Goal: Task Accomplishment & Management: Use online tool/utility

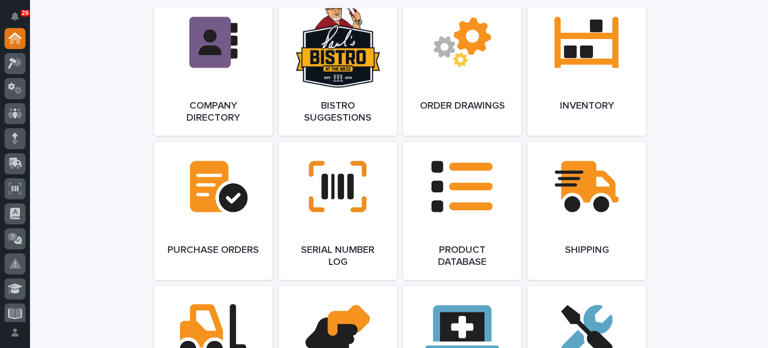
scroll to position [906, 0]
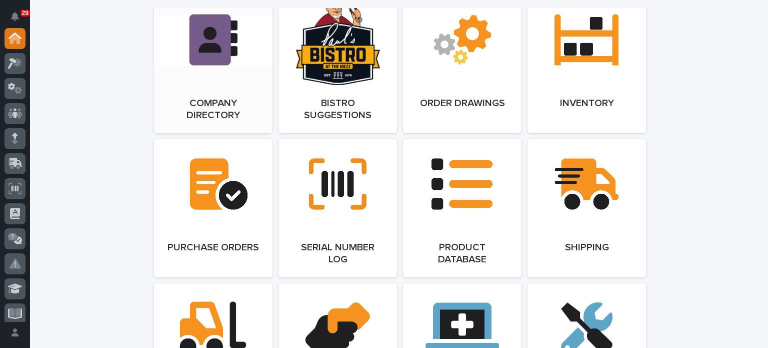
click at [218, 72] on link "Open Link" at bounding box center [213, 64] width 119 height 138
click at [302, 202] on link "Open Link" at bounding box center [338, 208] width 119 height 138
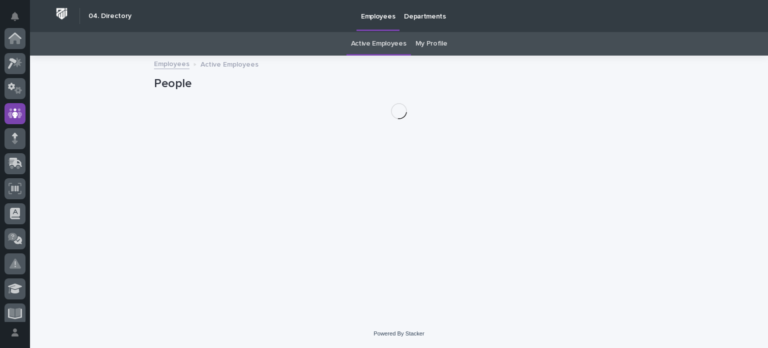
scroll to position [75, 0]
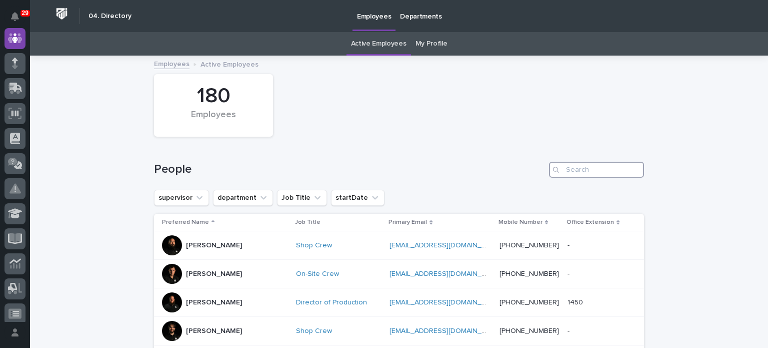
click at [584, 172] on input "Search" at bounding box center [596, 170] width 95 height 16
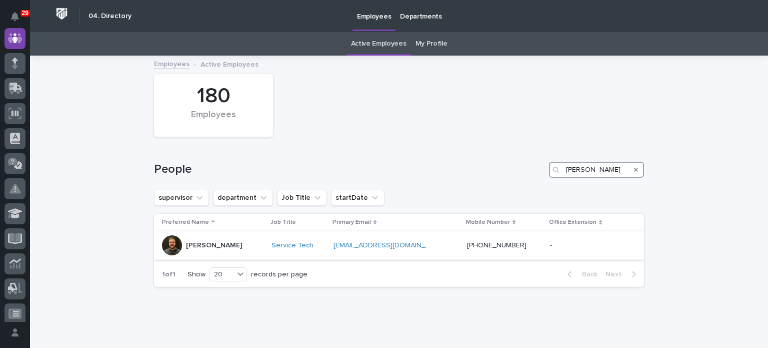
type input "jerred"
click at [243, 247] on div "Jerred Surma" at bounding box center [213, 245] width 102 height 20
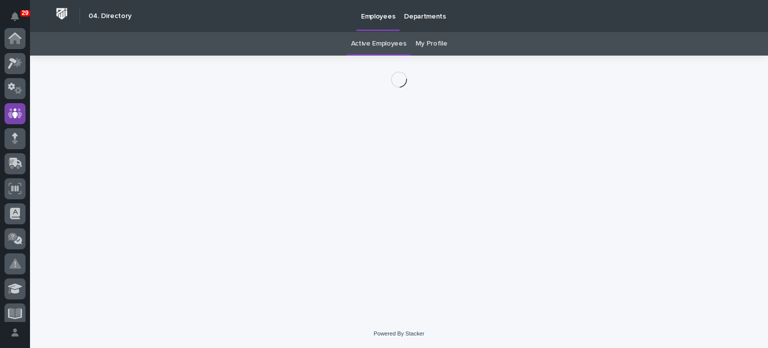
scroll to position [75, 0]
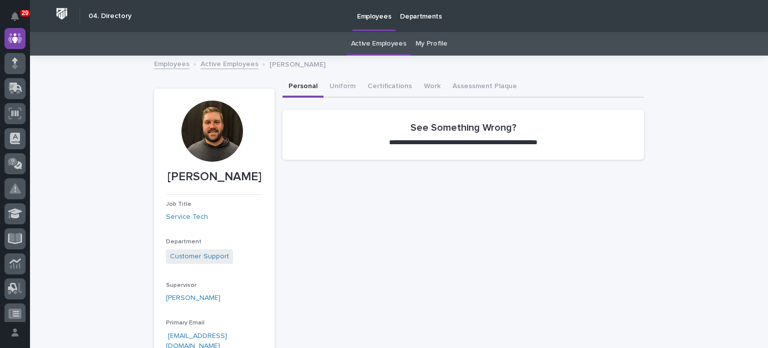
click at [218, 58] on link "Active Employees" at bounding box center [230, 64] width 58 height 12
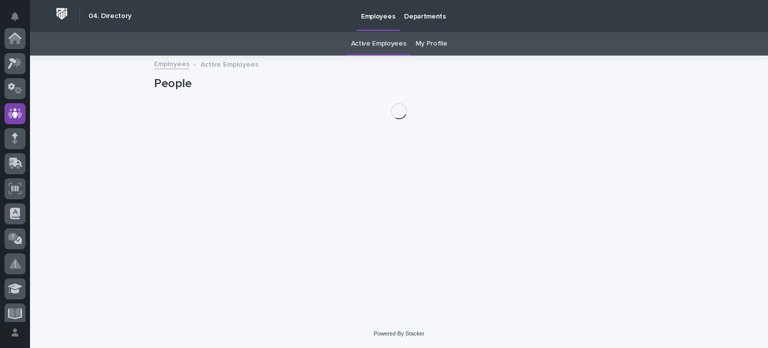
scroll to position [75, 0]
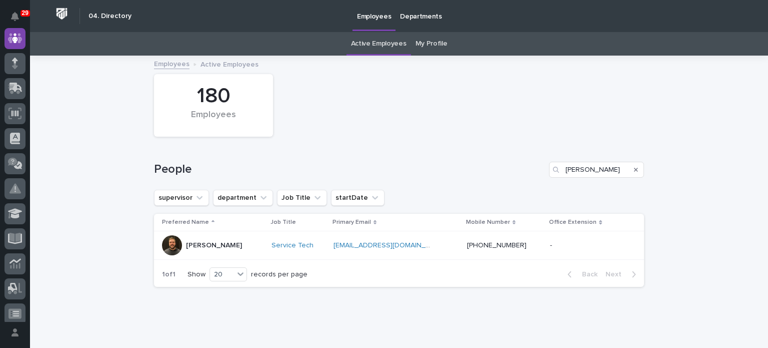
click at [634, 167] on icon "Search" at bounding box center [636, 170] width 4 height 6
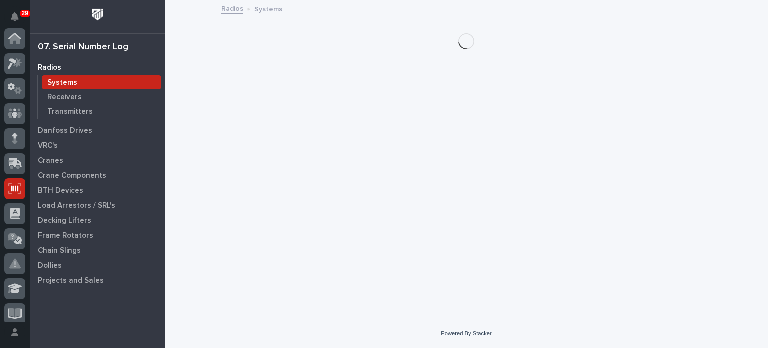
scroll to position [150, 0]
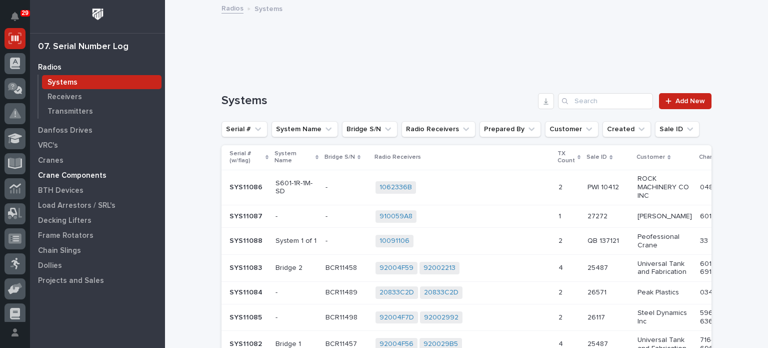
click at [53, 175] on p "Crane Components" at bounding box center [72, 175] width 69 height 9
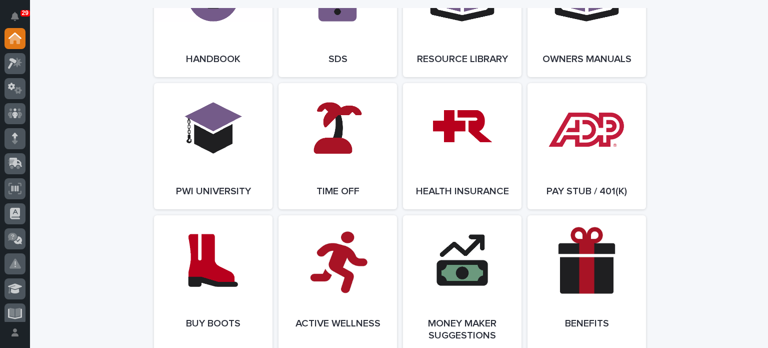
scroll to position [1384, 0]
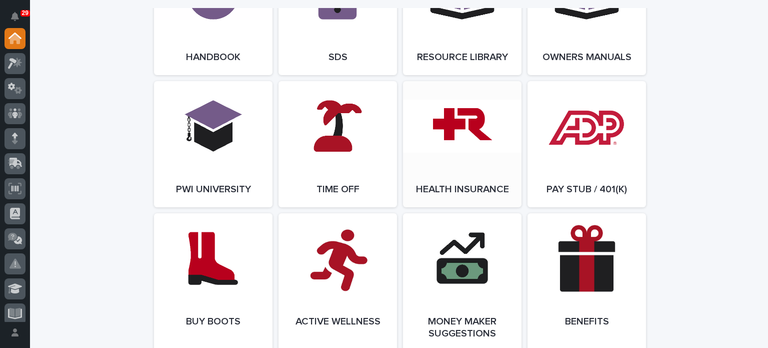
click at [448, 147] on span "Open Link" at bounding box center [462, 144] width 33 height 7
click at [297, 38] on link "Open Link" at bounding box center [338, 12] width 119 height 126
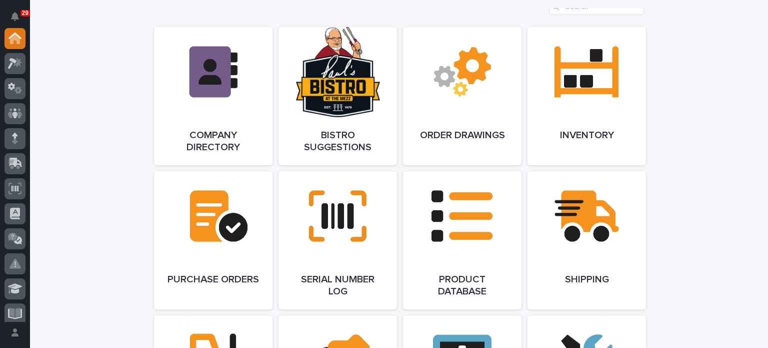
scroll to position [859, 0]
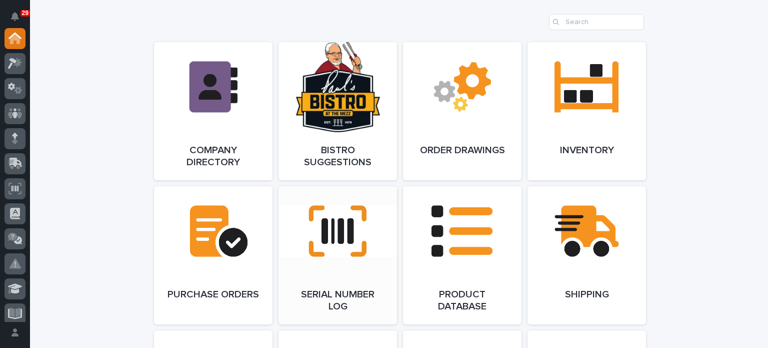
click at [302, 240] on link "Open Link" at bounding box center [338, 255] width 119 height 138
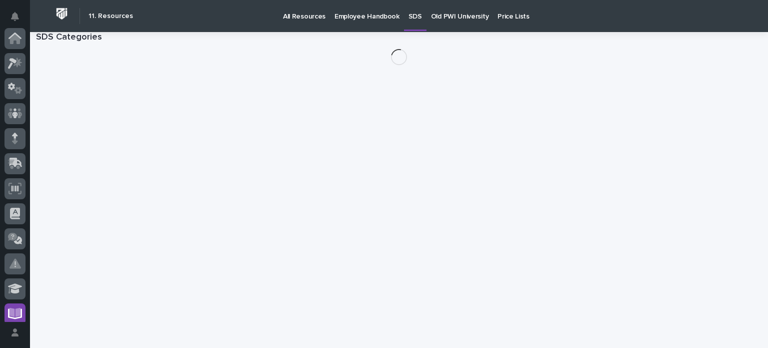
scroll to position [256, 0]
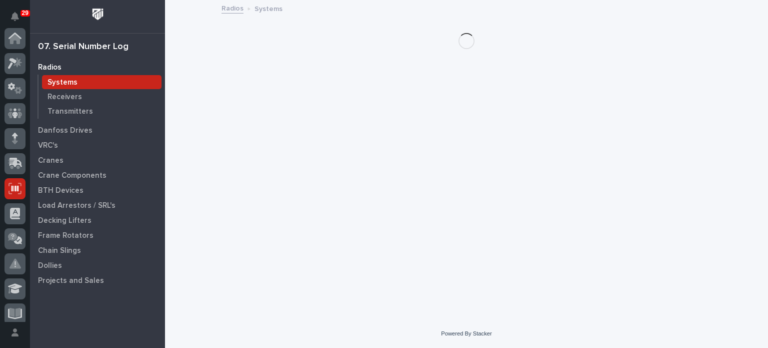
scroll to position [150, 0]
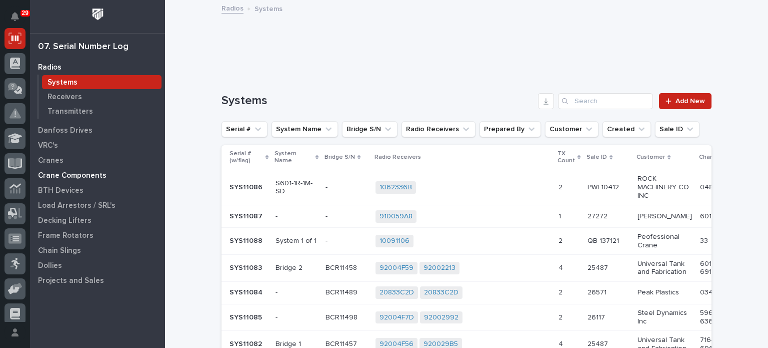
click at [54, 173] on p "Crane Components" at bounding box center [72, 175] width 69 height 9
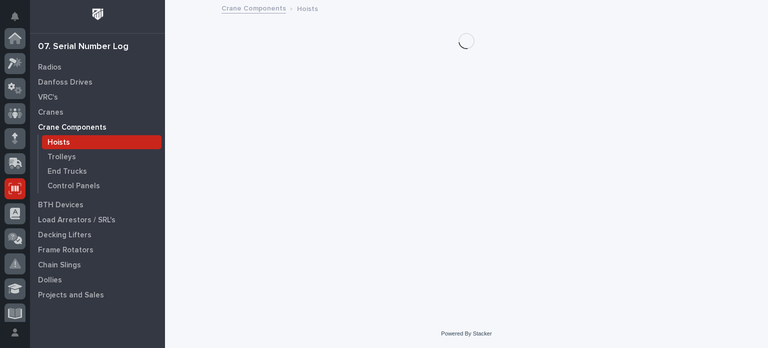
scroll to position [150, 0]
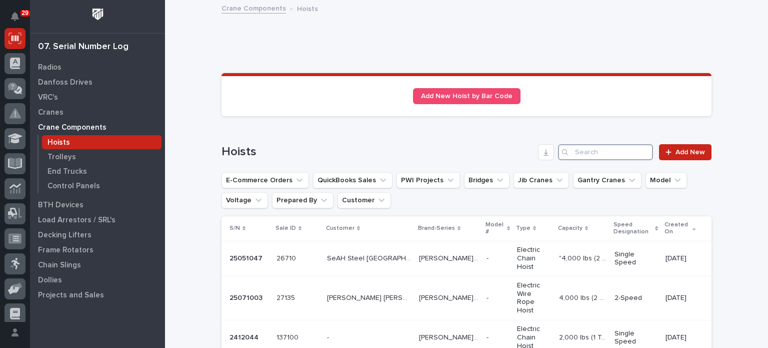
click at [616, 148] on input "Search" at bounding box center [605, 152] width 95 height 16
click at [358, 255] on p "SeAH Steel [GEOGRAPHIC_DATA]" at bounding box center [370, 257] width 86 height 11
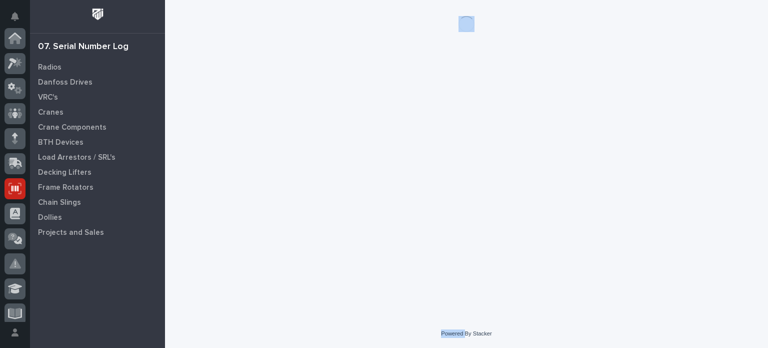
scroll to position [150, 0]
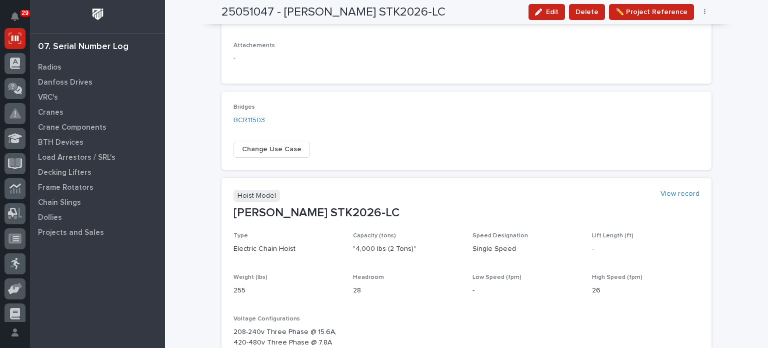
scroll to position [403, 0]
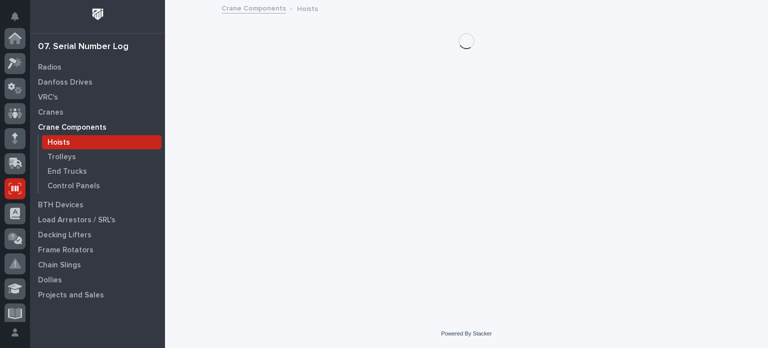
scroll to position [150, 0]
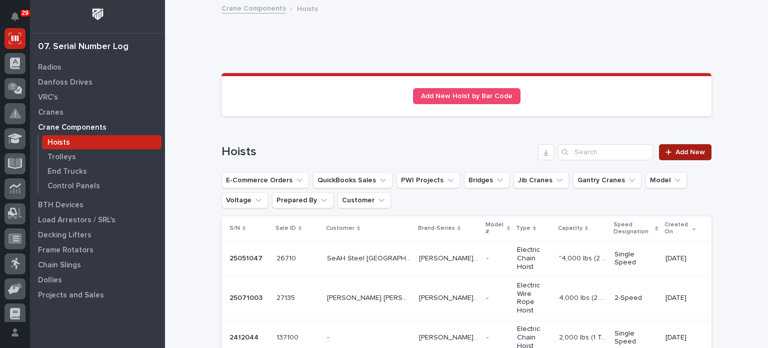
click at [670, 152] on div at bounding box center [671, 152] width 10 height 7
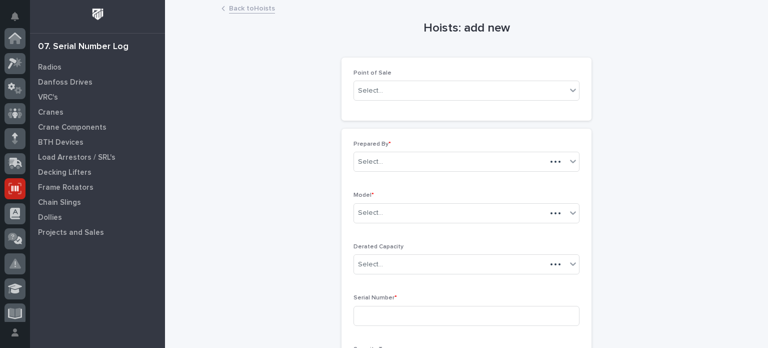
scroll to position [150, 0]
click at [570, 85] on icon at bounding box center [573, 90] width 10 height 10
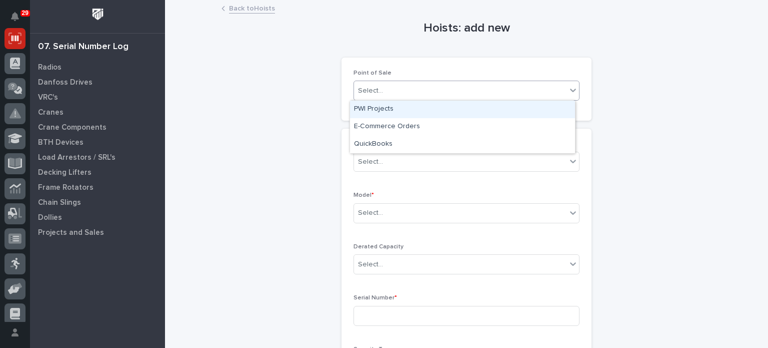
click at [419, 113] on div "PWI Projects" at bounding box center [462, 110] width 225 height 18
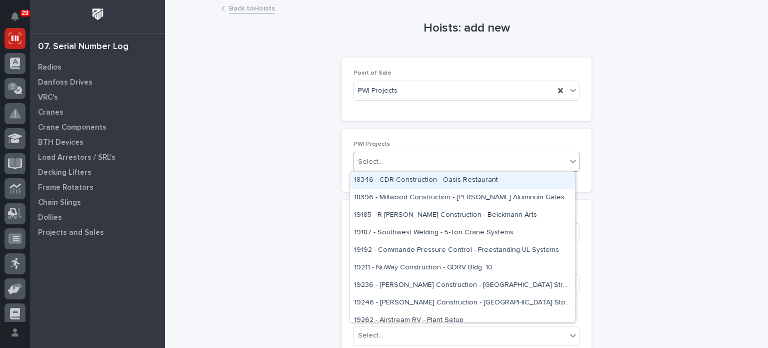
click at [396, 162] on div "Select..." at bounding box center [460, 162] width 213 height 17
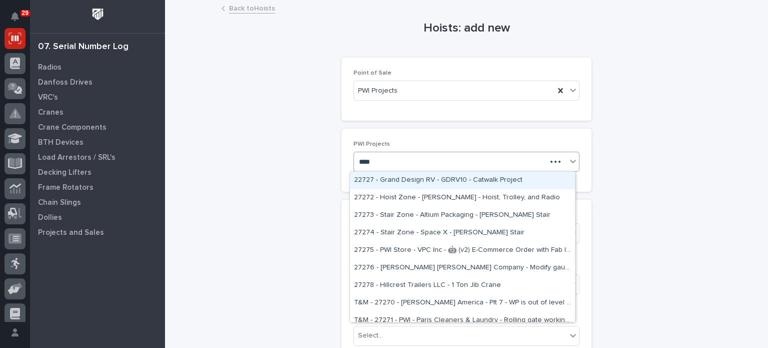
type input "*****"
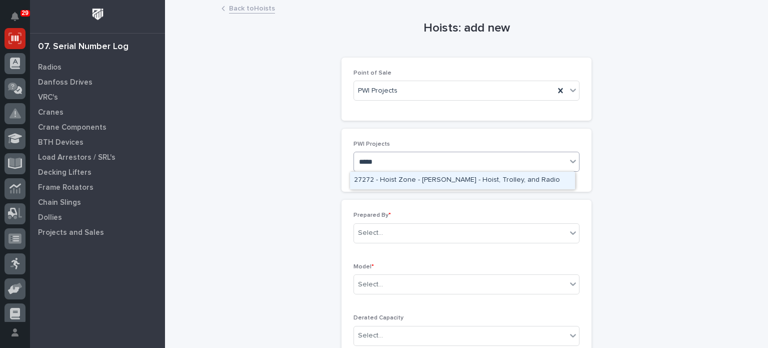
click at [435, 181] on div "27272 - Hoist Zone - [PERSON_NAME] - Hoist, Trolley, and Radio" at bounding box center [462, 181] width 225 height 18
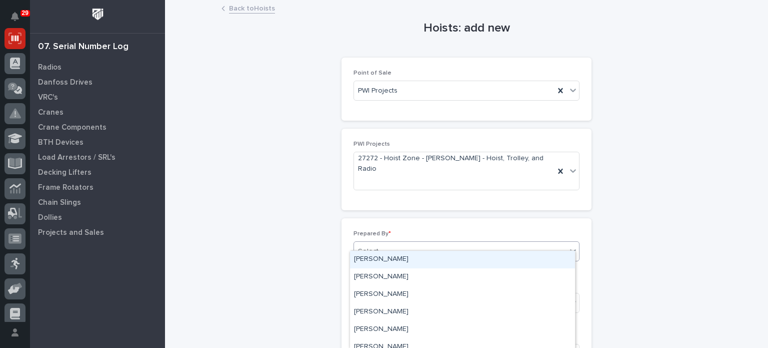
click at [450, 243] on div "Select..." at bounding box center [460, 251] width 213 height 17
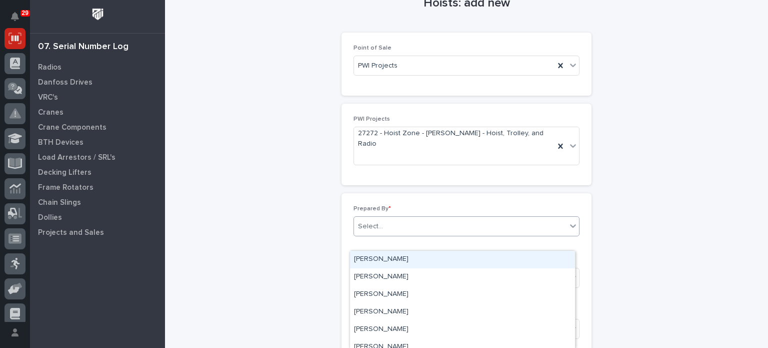
scroll to position [26, 0]
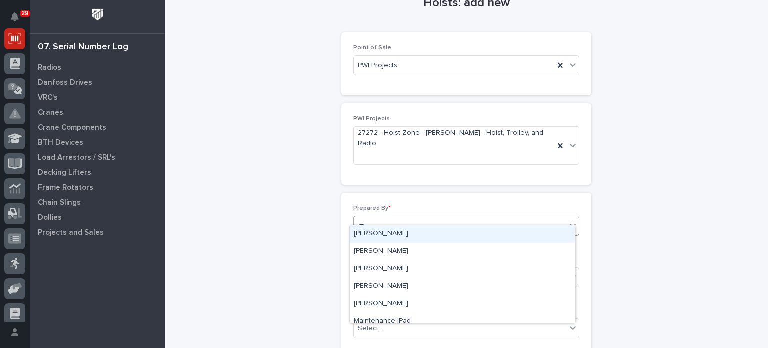
type input "***"
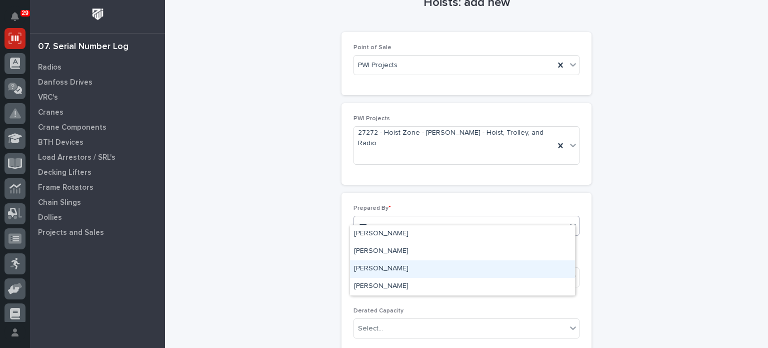
click at [394, 265] on div "[PERSON_NAME]" at bounding box center [462, 269] width 225 height 18
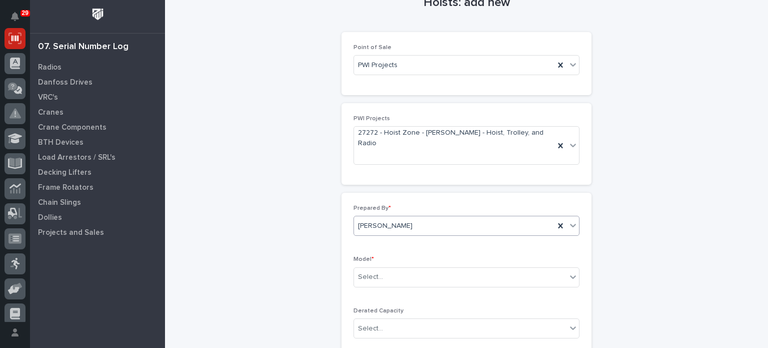
click at [394, 269] on div "Select..." at bounding box center [460, 277] width 213 height 17
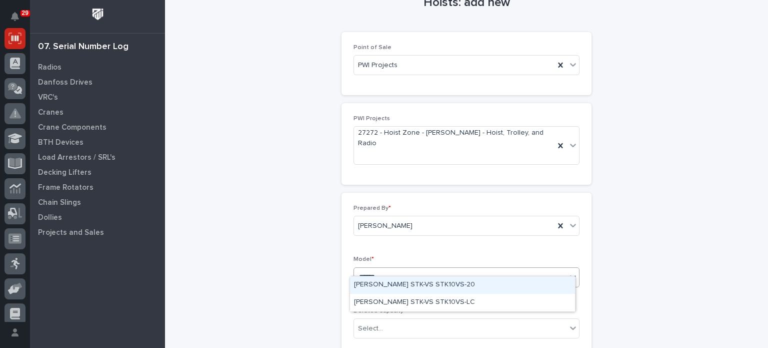
type input "*******"
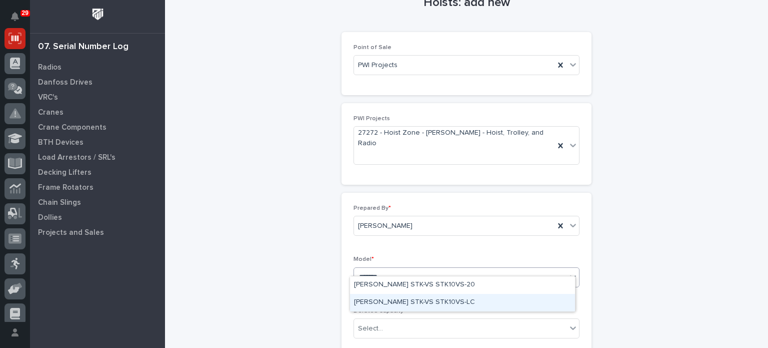
click at [431, 304] on div "[PERSON_NAME] STK-VS STK10VS-LC" at bounding box center [462, 303] width 225 height 18
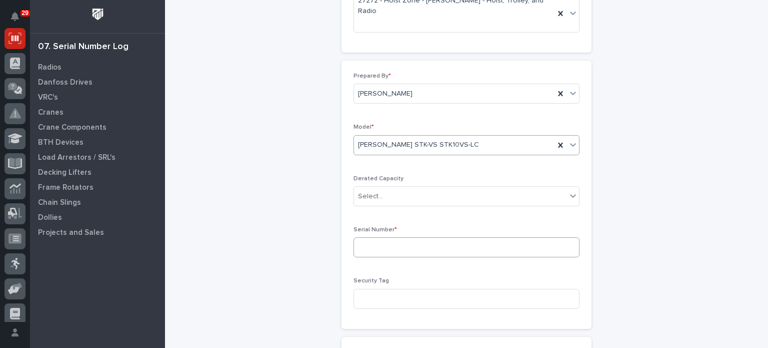
scroll to position [158, 0]
click at [496, 238] on input at bounding box center [467, 247] width 226 height 20
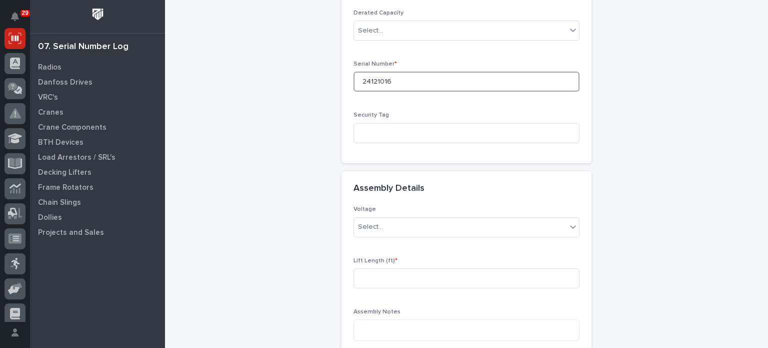
scroll to position [339, 0]
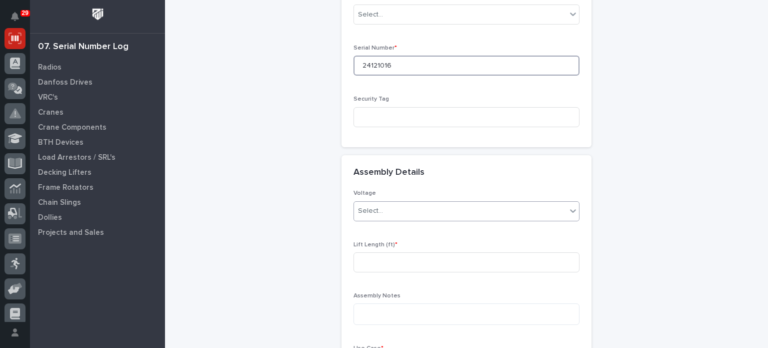
type input "24121016"
click at [568, 206] on icon at bounding box center [573, 211] width 10 height 10
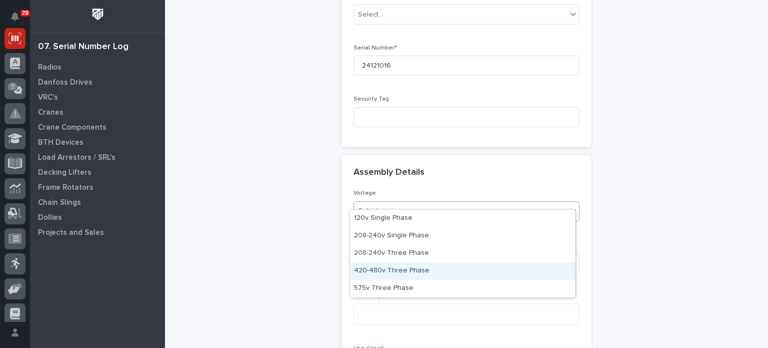
drag, startPoint x: 467, startPoint y: 243, endPoint x: 422, endPoint y: 272, distance: 53.6
click at [422, 272] on div "420-480v Three Phase" at bounding box center [462, 271] width 225 height 18
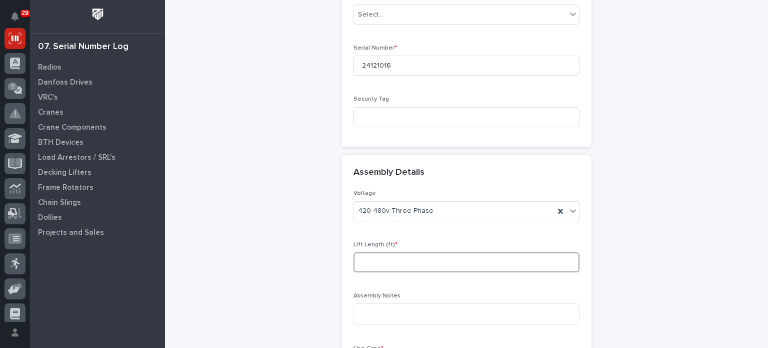
click at [454, 256] on input at bounding box center [467, 262] width 226 height 20
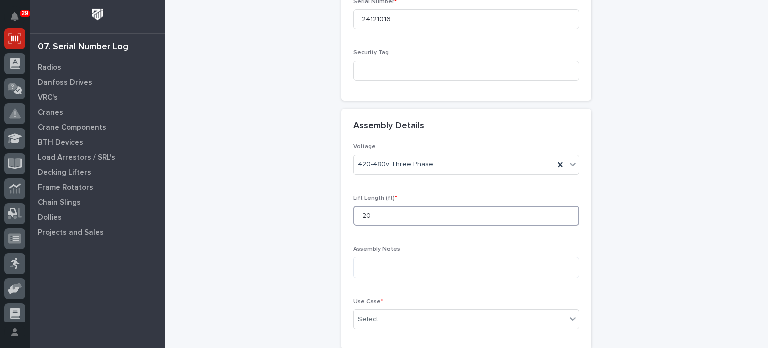
scroll to position [405, 0]
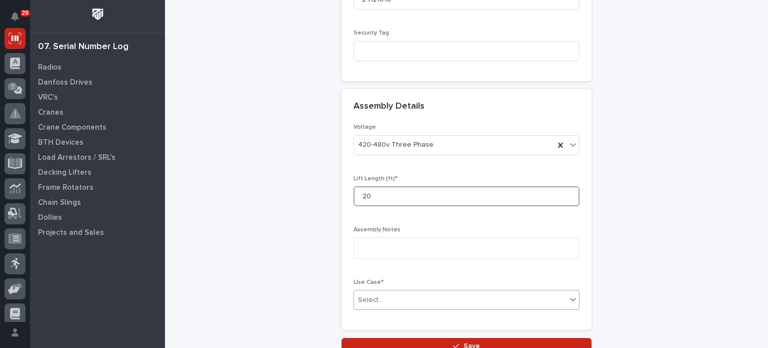
type input "20"
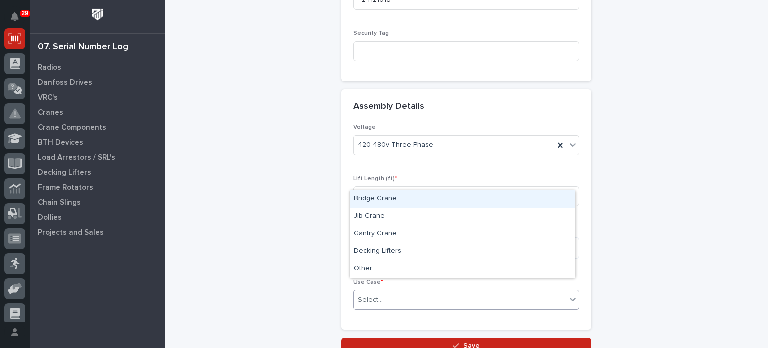
click at [464, 294] on div "Select..." at bounding box center [460, 300] width 213 height 17
drag, startPoint x: 404, startPoint y: 242, endPoint x: 380, endPoint y: 195, distance: 53.2
click at [380, 195] on div "Bridge Crane" at bounding box center [462, 199] width 225 height 18
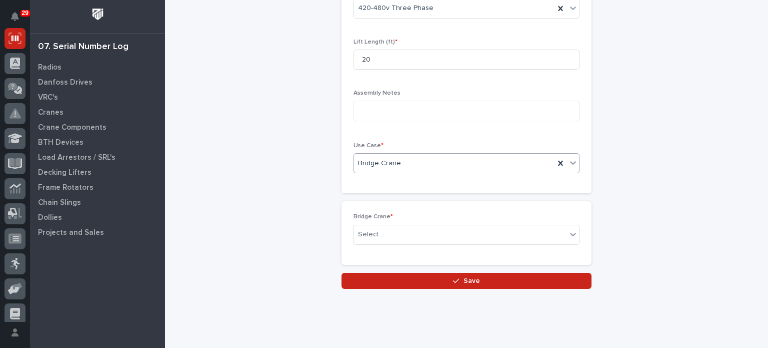
scroll to position [549, 0]
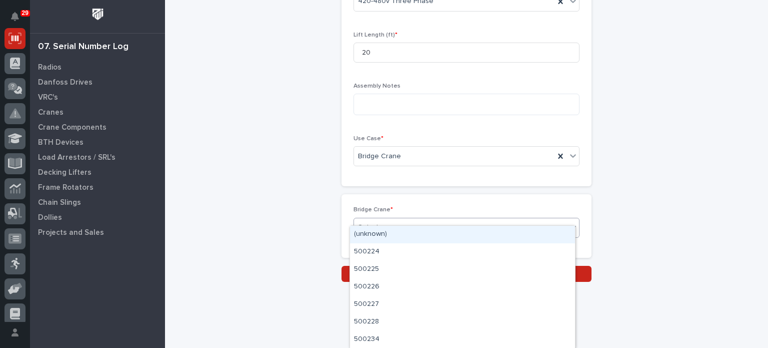
click at [437, 219] on div "Select..." at bounding box center [460, 227] width 213 height 17
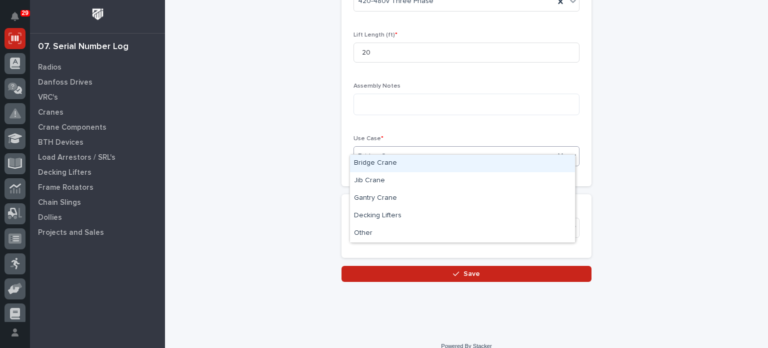
click at [574, 147] on div at bounding box center [573, 156] width 12 height 18
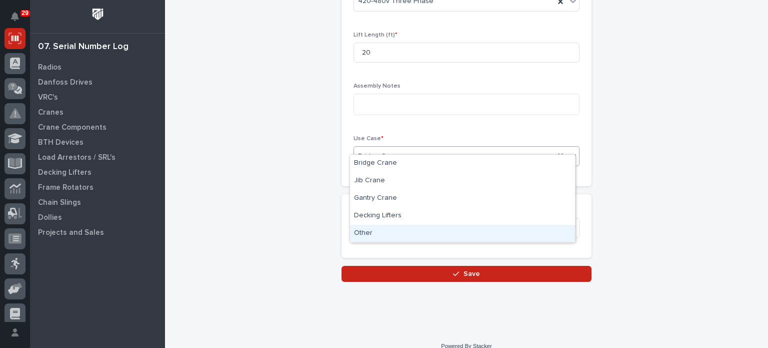
click at [374, 238] on div "Other" at bounding box center [462, 234] width 225 height 18
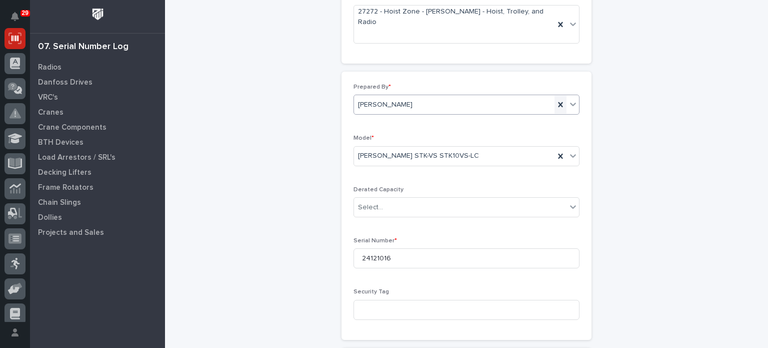
scroll to position [142, 0]
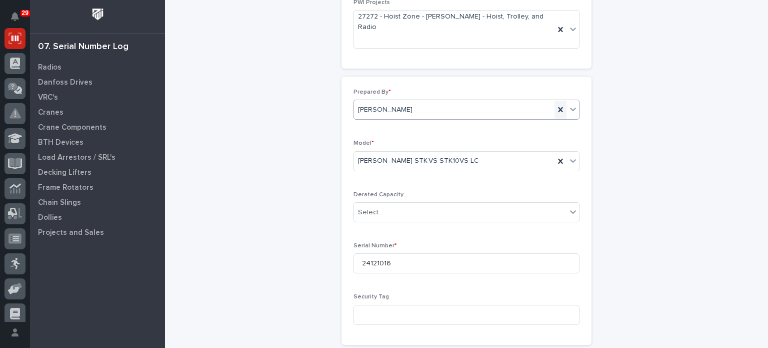
click at [556, 105] on icon at bounding box center [561, 110] width 10 height 10
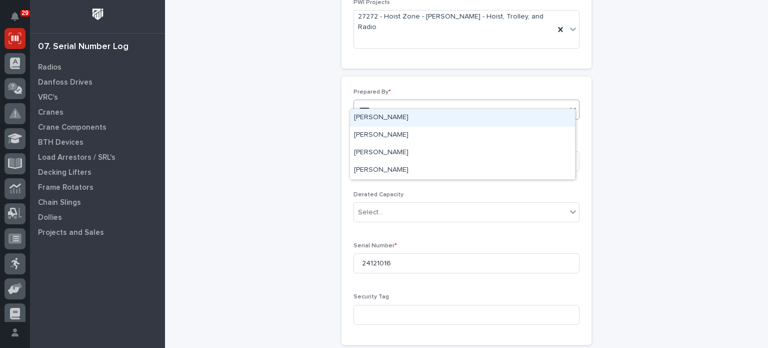
type input "*****"
click at [492, 118] on div "[PERSON_NAME]" at bounding box center [462, 118] width 225 height 18
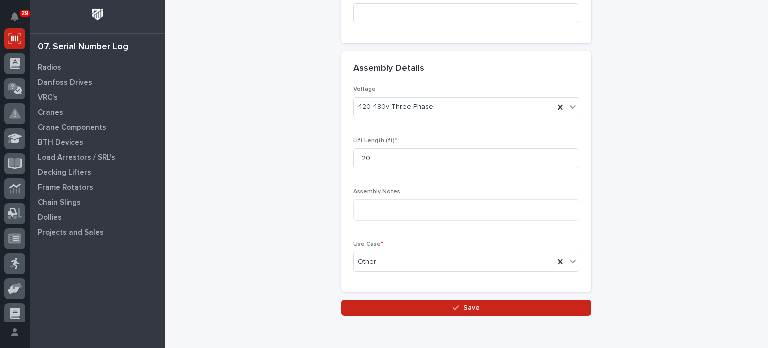
scroll to position [478, 0]
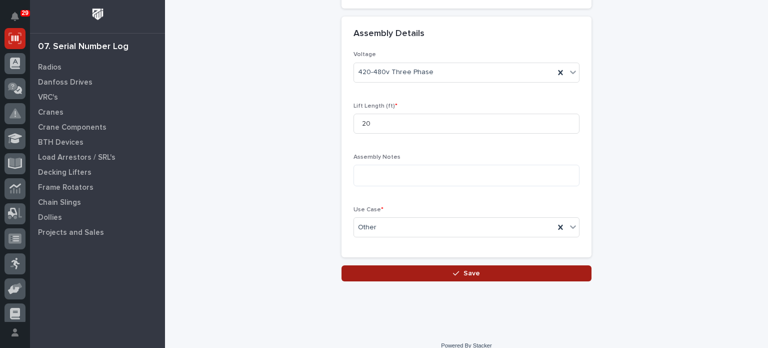
click at [476, 265] on button "Save" at bounding box center [467, 273] width 250 height 16
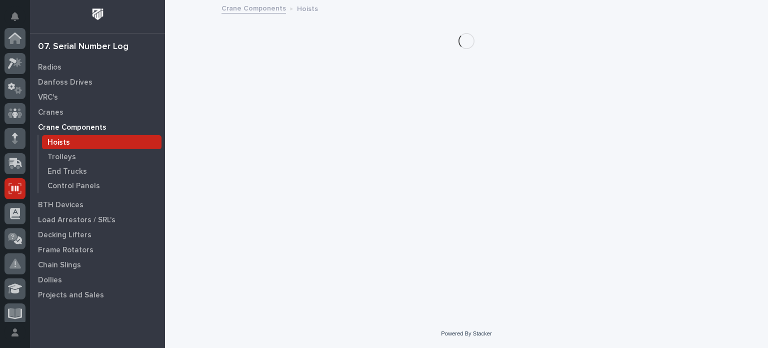
scroll to position [150, 0]
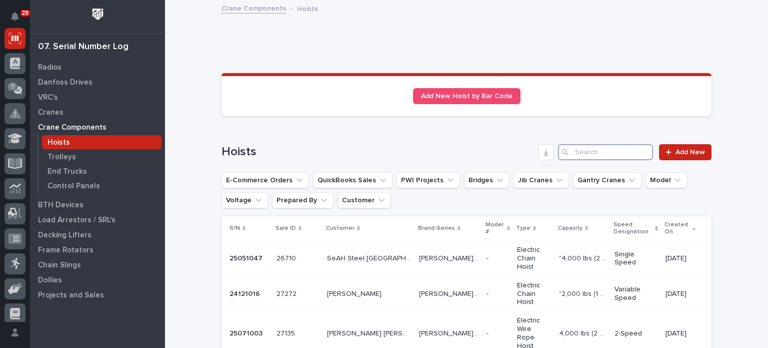
click at [587, 153] on input "Search" at bounding box center [605, 152] width 95 height 16
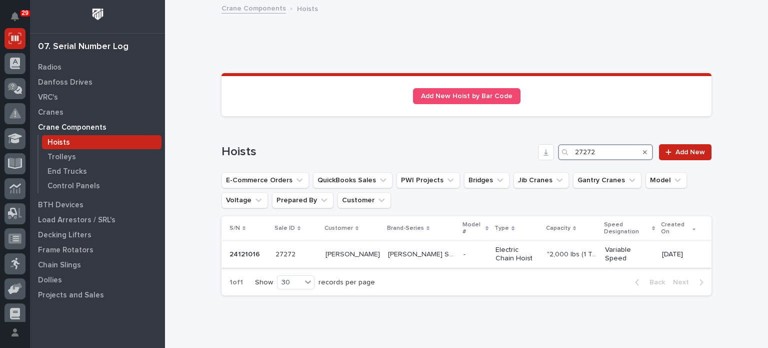
type input "27272"
click at [344, 249] on p "[PERSON_NAME]" at bounding box center [354, 253] width 57 height 11
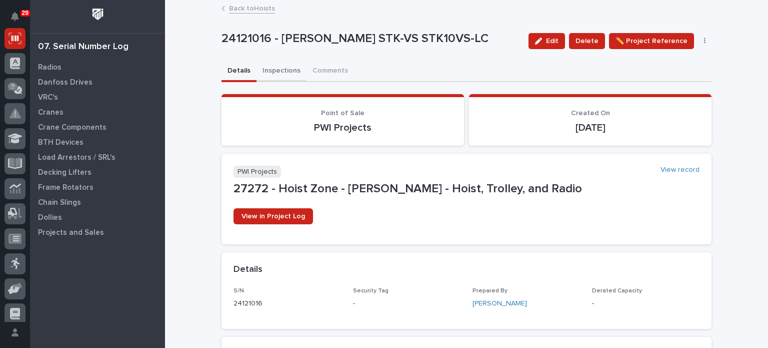
click at [277, 72] on button "Inspections" at bounding box center [282, 71] width 50 height 21
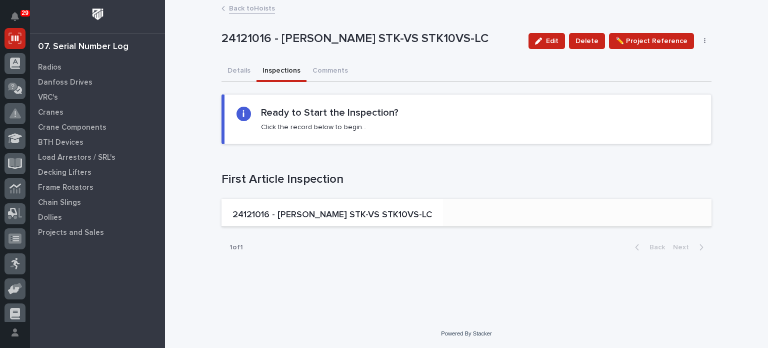
click at [347, 216] on p "24121016 - [PERSON_NAME] STK-VS STK10VS-LC" at bounding box center [333, 215] width 200 height 11
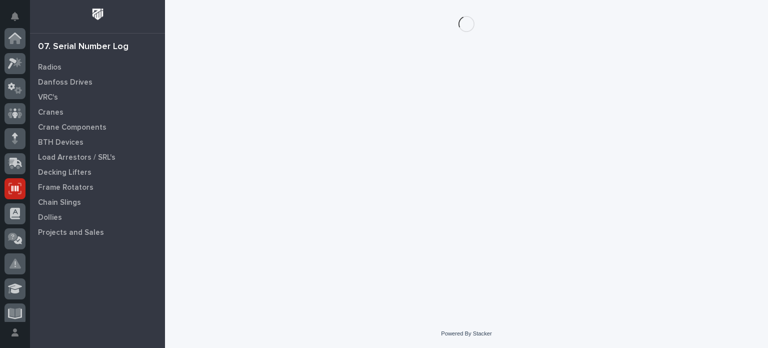
scroll to position [150, 0]
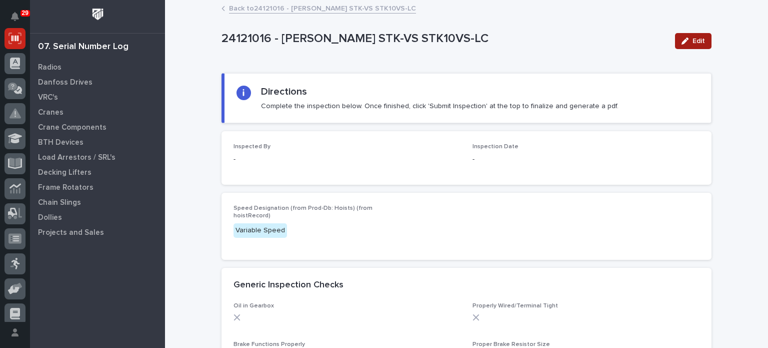
click at [700, 41] on span "Edit" at bounding box center [699, 41] width 13 height 9
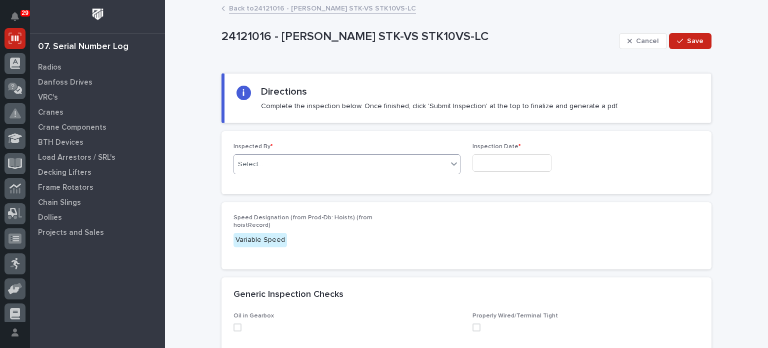
click at [452, 161] on icon at bounding box center [454, 164] width 10 height 10
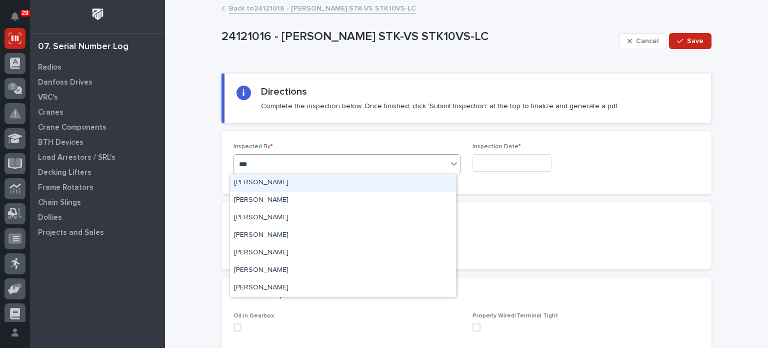
type input "****"
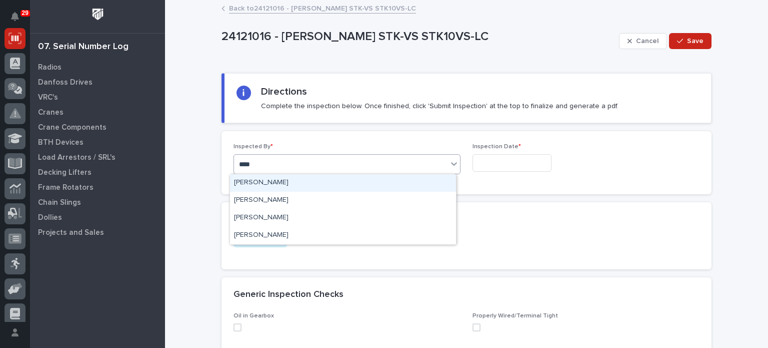
click at [317, 186] on div "[PERSON_NAME]" at bounding box center [343, 183] width 226 height 18
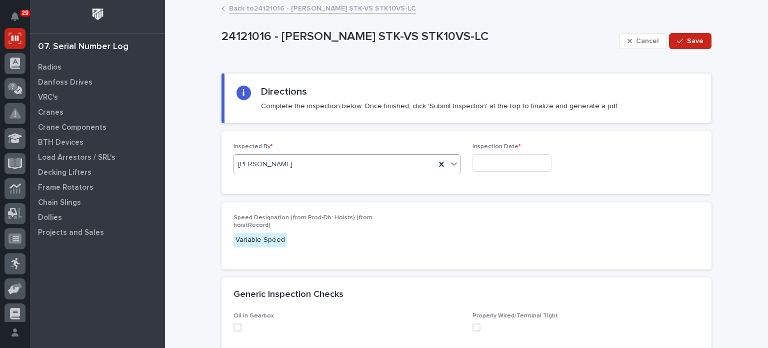
click at [490, 164] on input "text" at bounding box center [512, 163] width 79 height 18
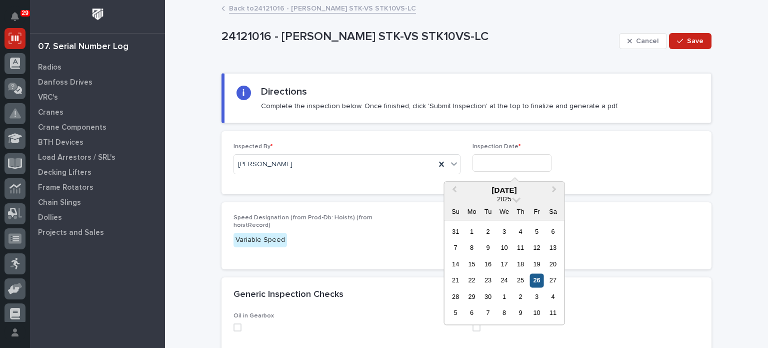
click at [535, 280] on div "26" at bounding box center [537, 281] width 14 height 14
type input "**********"
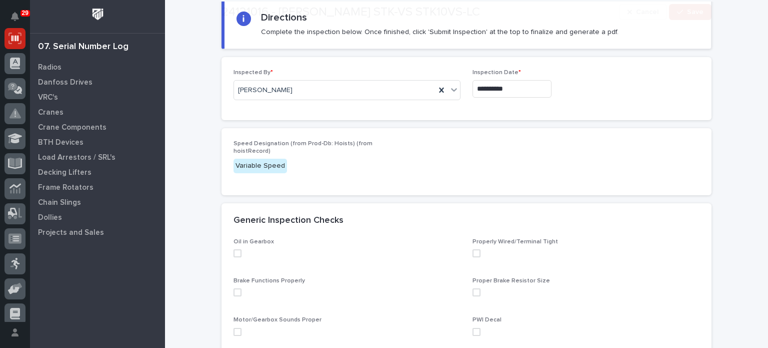
scroll to position [78, 0]
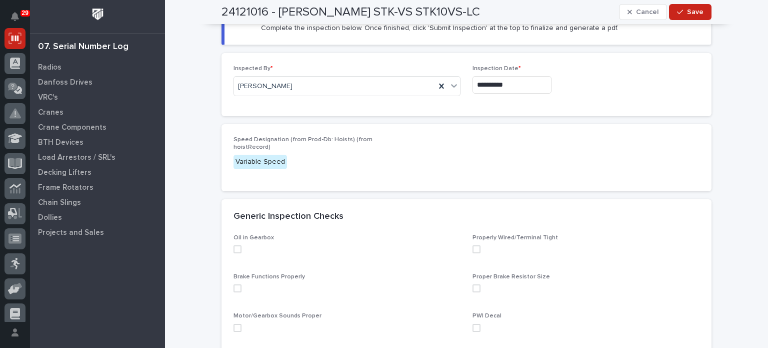
click at [235, 249] on span at bounding box center [238, 249] width 8 height 8
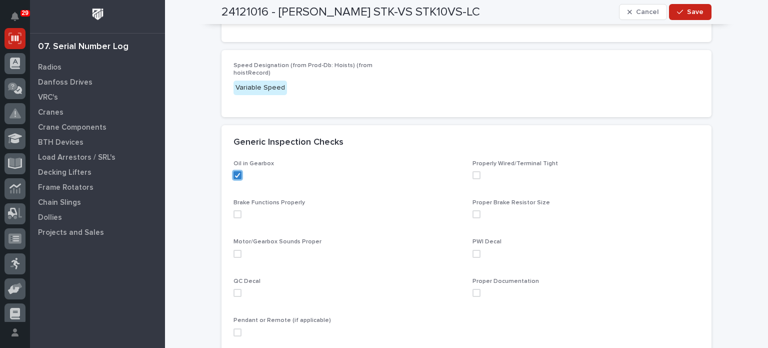
scroll to position [152, 0]
click at [235, 214] on span at bounding box center [238, 214] width 8 height 8
click at [234, 252] on span at bounding box center [238, 254] width 8 height 8
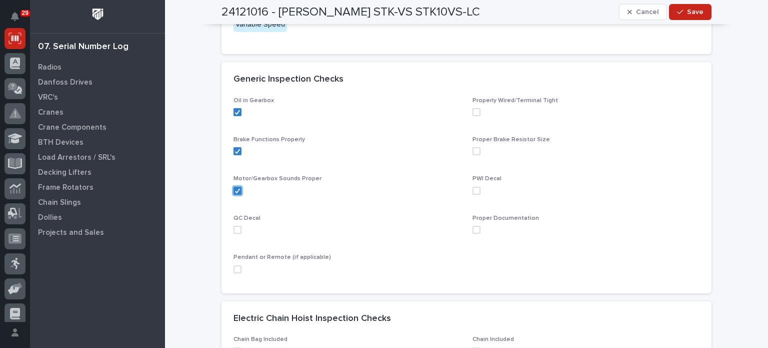
click at [234, 270] on span at bounding box center [238, 269] width 8 height 8
click at [475, 112] on span at bounding box center [477, 112] width 8 height 8
click at [474, 150] on span at bounding box center [477, 151] width 8 height 8
click at [474, 187] on span at bounding box center [477, 191] width 8 height 8
click at [474, 231] on span at bounding box center [477, 230] width 8 height 8
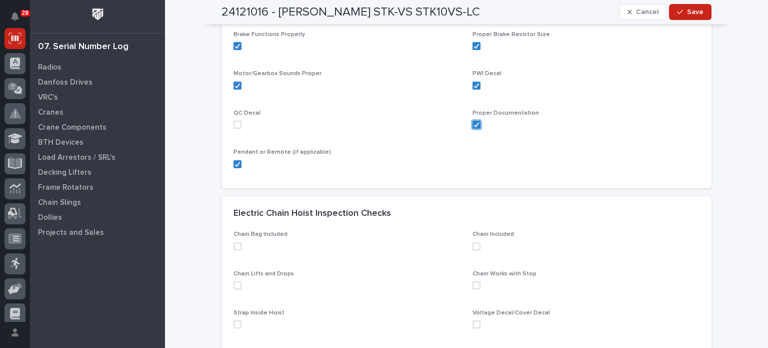
scroll to position [272, 0]
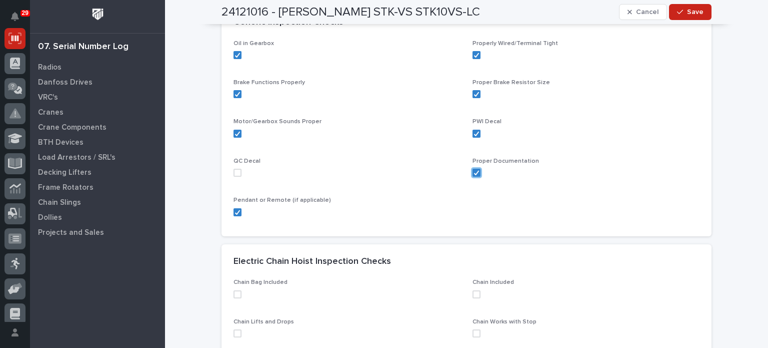
click at [237, 174] on span at bounding box center [238, 173] width 8 height 8
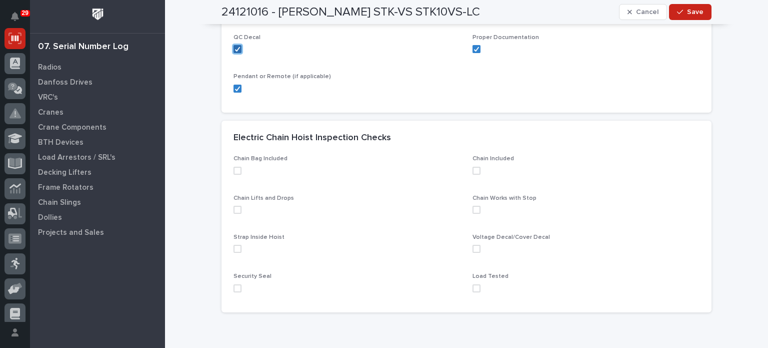
scroll to position [396, 0]
click at [474, 169] on span at bounding box center [477, 170] width 8 height 8
click at [474, 208] on span at bounding box center [477, 209] width 8 height 8
click at [476, 247] on span at bounding box center [477, 248] width 8 height 8
click at [473, 288] on span at bounding box center [477, 288] width 8 height 8
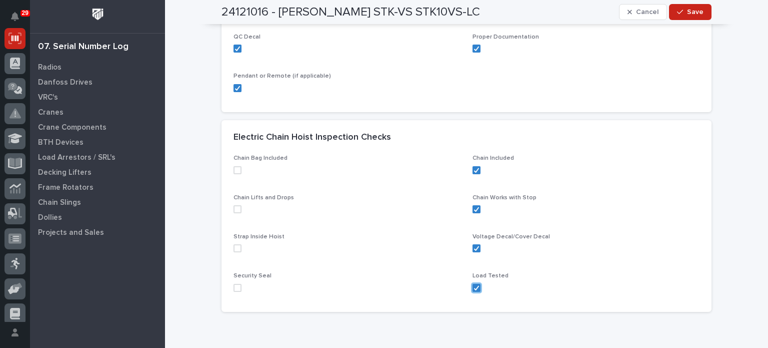
click at [235, 290] on span at bounding box center [238, 288] width 8 height 8
click at [234, 246] on span at bounding box center [238, 248] width 8 height 8
click at [234, 172] on span at bounding box center [238, 170] width 8 height 8
click at [234, 208] on span at bounding box center [238, 209] width 8 height 8
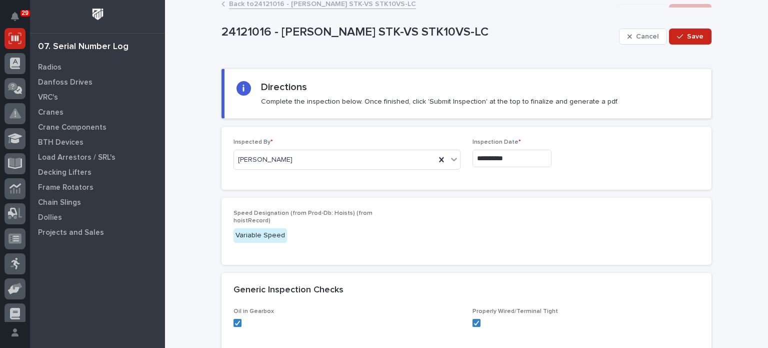
scroll to position [4, 0]
click at [691, 37] on span "Save" at bounding box center [695, 37] width 17 height 9
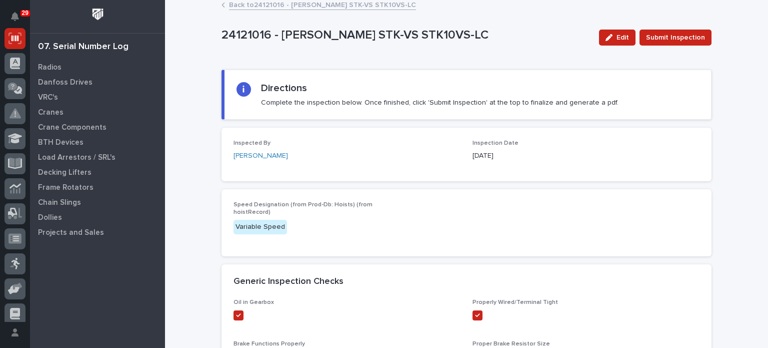
click at [691, 37] on span "Submit Inspection" at bounding box center [675, 38] width 59 height 12
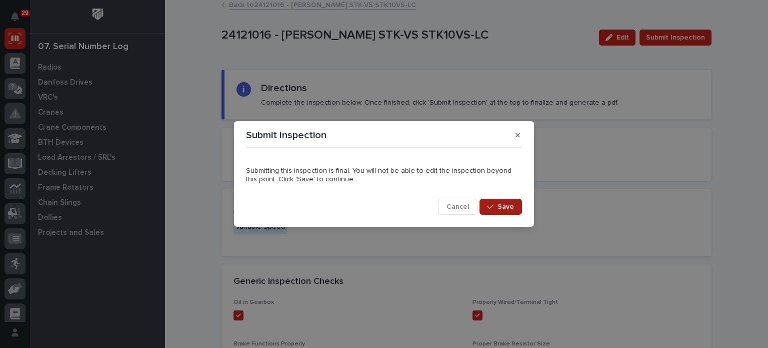
click at [501, 207] on span "Save" at bounding box center [506, 206] width 17 height 9
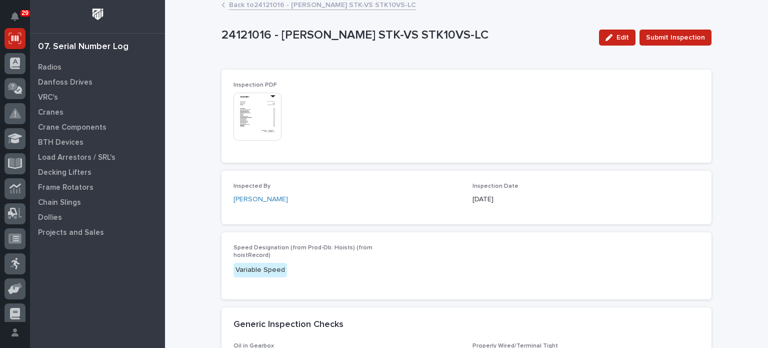
click at [252, 122] on img at bounding box center [258, 117] width 48 height 48
